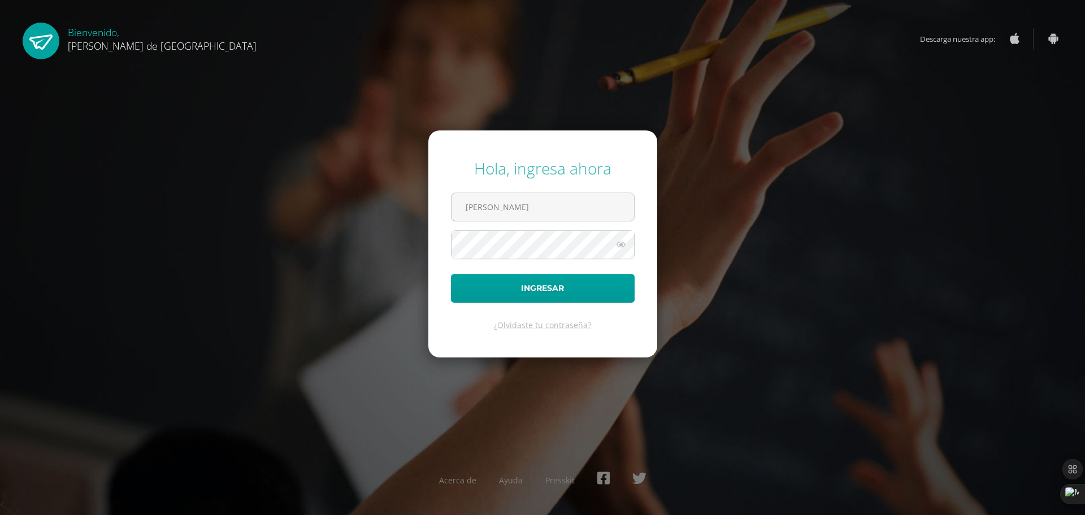
click at [559, 224] on form "Hola, ingresa ahora [PERSON_NAME] ¿Olvidaste tu contraseña?" at bounding box center [542, 244] width 229 height 227
click at [548, 208] on input "[PERSON_NAME]" at bounding box center [543, 207] width 183 height 28
type input "[EMAIL_ADDRESS][DOMAIN_NAME]"
click at [451, 274] on button "Ingresar" at bounding box center [543, 288] width 184 height 29
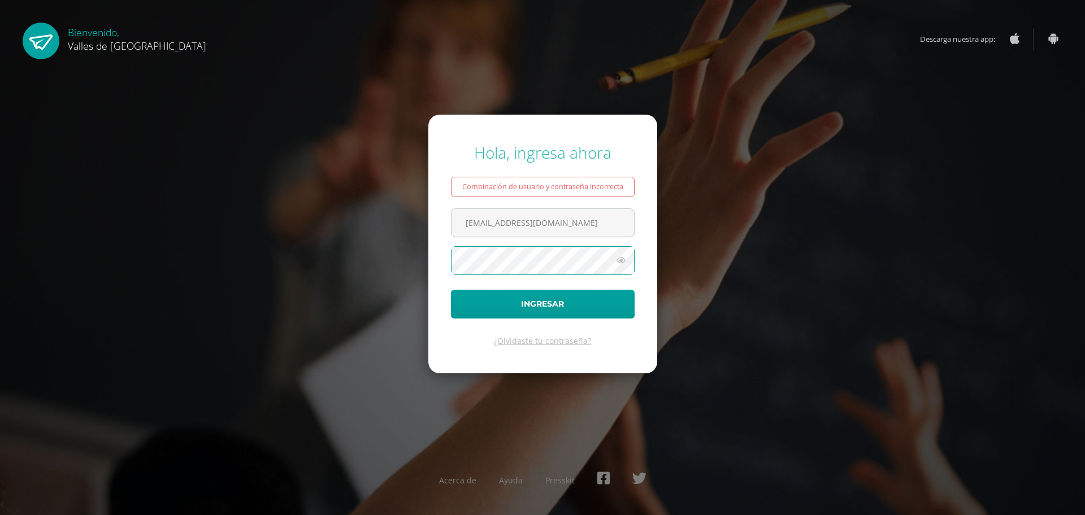
click at [622, 264] on icon at bounding box center [621, 261] width 15 height 14
click at [451, 290] on button "Ingresar" at bounding box center [543, 304] width 184 height 29
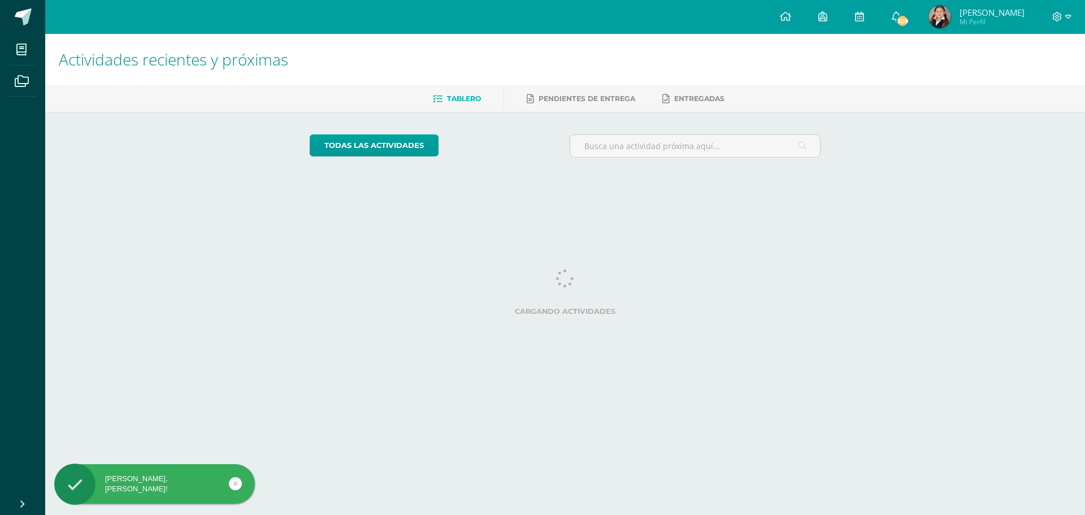
click at [991, 8] on span "[PERSON_NAME]" at bounding box center [992, 12] width 65 height 11
click at [994, 8] on span "[PERSON_NAME]" at bounding box center [992, 12] width 65 height 11
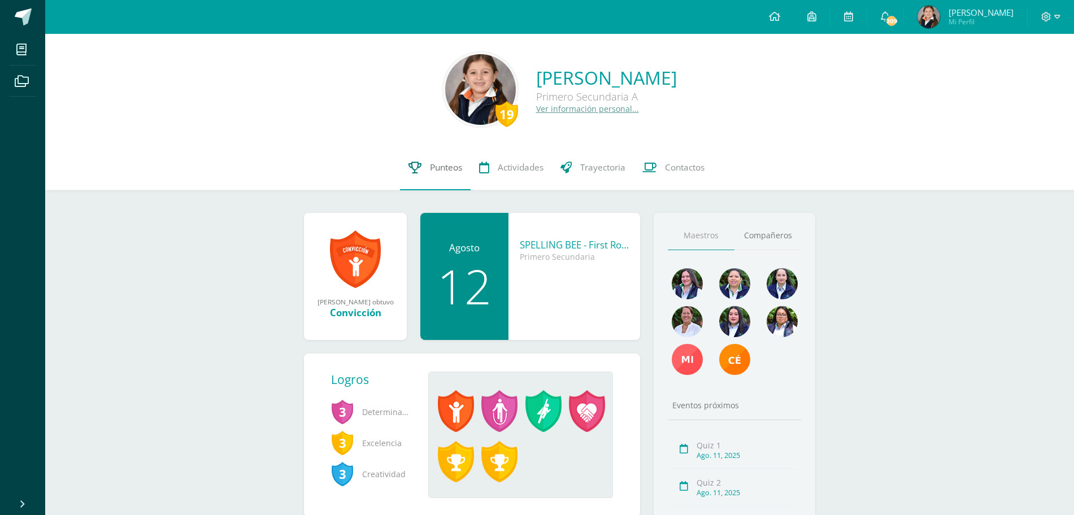
click at [437, 170] on span "Punteos" at bounding box center [446, 168] width 32 height 12
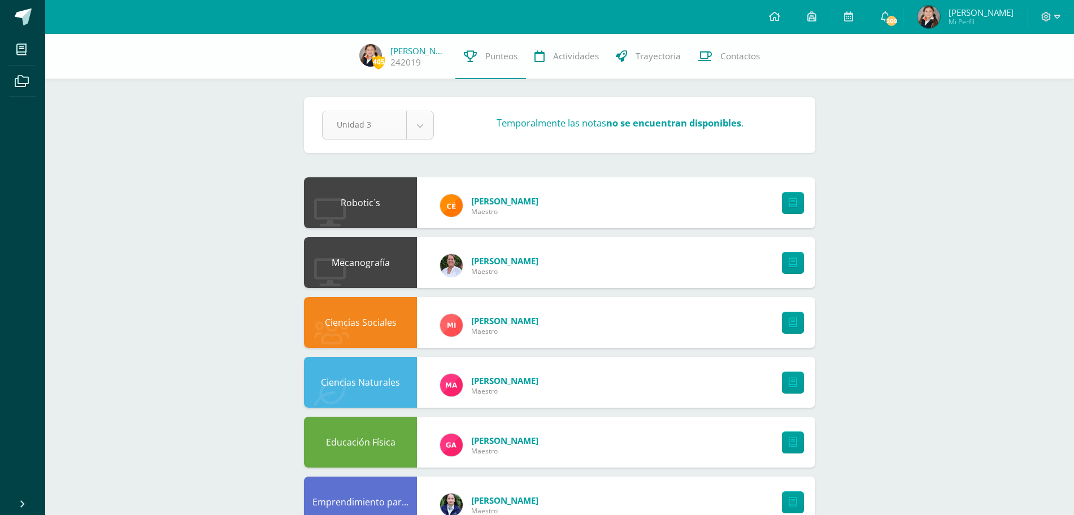
click at [413, 131] on body "Mis cursos Archivos Cerrar panel Artes Plásticas Teatro Primero Secundaria "A" …" at bounding box center [537, 455] width 1074 height 910
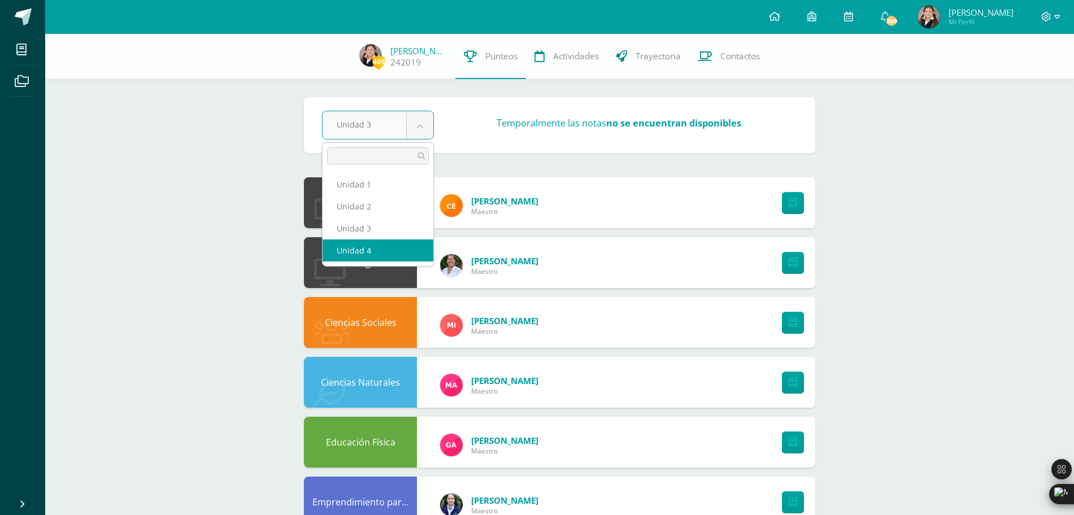
select select "Unidad 4"
